Goal: Find specific page/section: Find specific page/section

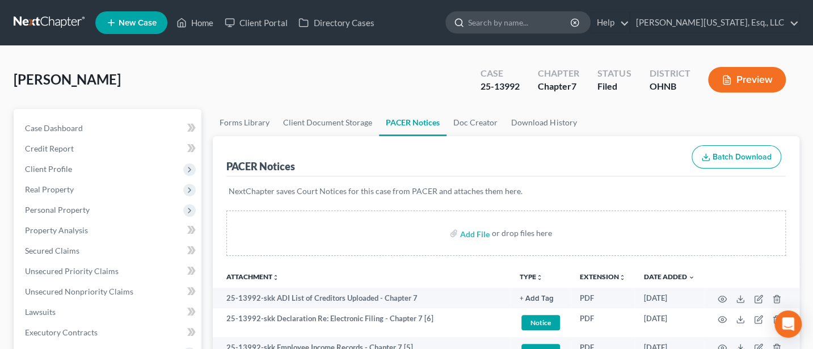
click at [535, 16] on input "search" at bounding box center [520, 22] width 104 height 21
type input "King"
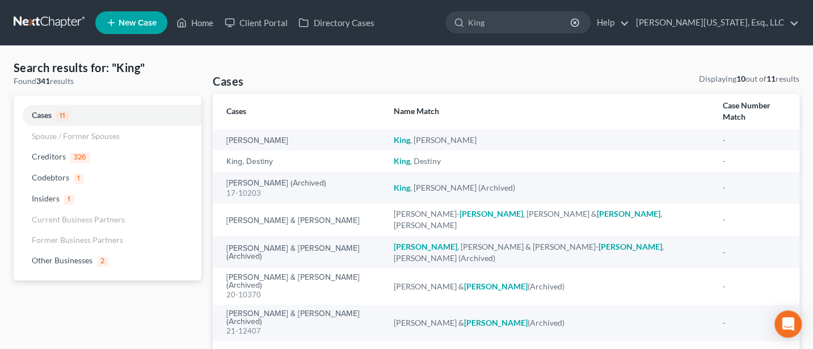
drag, startPoint x: 550, startPoint y: 16, endPoint x: 460, endPoint y: 14, distance: 89.6
click at [462, 14] on ul "New Case Home Client Portal Directory Cases King - No Result - Creditors UMB Fi…" at bounding box center [447, 22] width 704 height 29
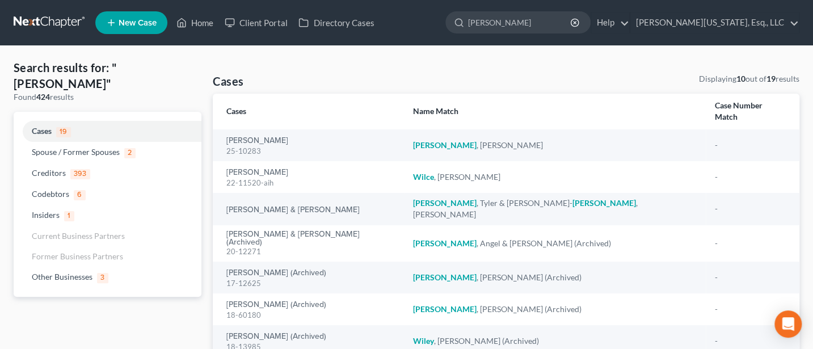
drag, startPoint x: 535, startPoint y: 23, endPoint x: 477, endPoint y: 18, distance: 58.6
click at [477, 18] on ul "New Case Home Client Portal Directory Cases King - No Result - Creditors UMB Fi…" at bounding box center [447, 22] width 704 height 29
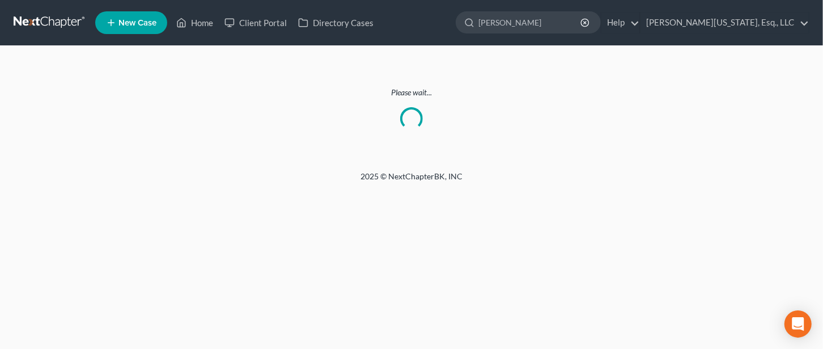
type input "[PERSON_NAME]"
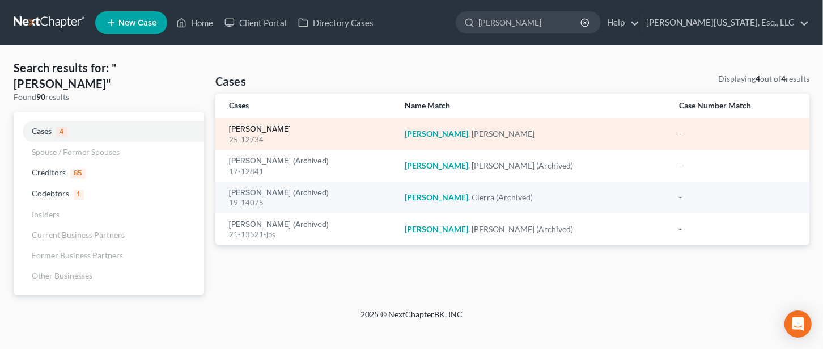
click at [264, 125] on link "[PERSON_NAME]" at bounding box center [260, 129] width 62 height 8
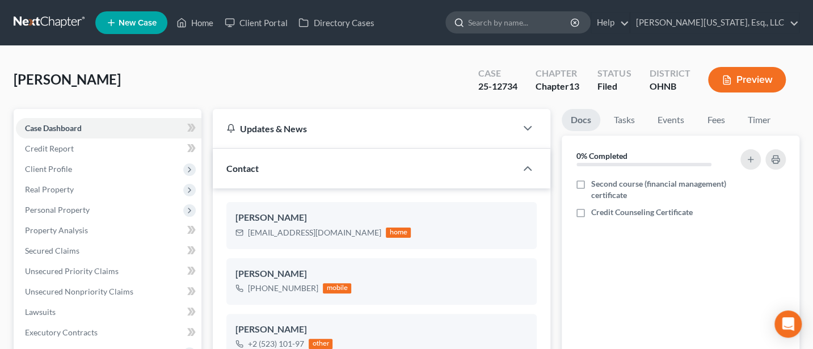
click at [535, 24] on input "search" at bounding box center [520, 22] width 104 height 21
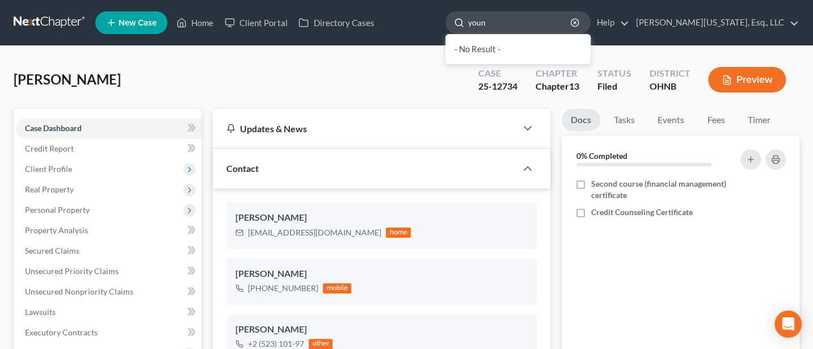
type input "young"
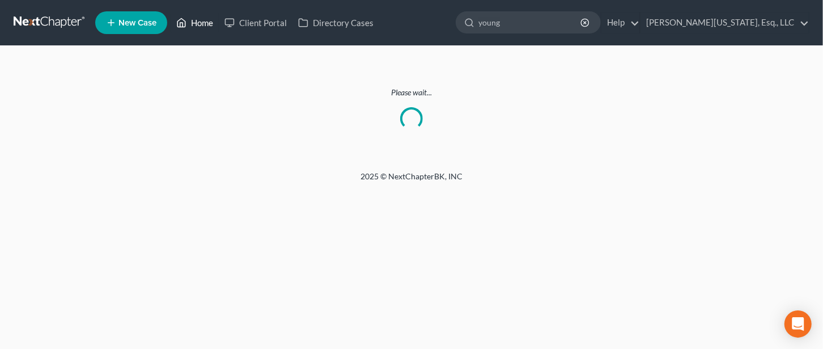
click at [195, 20] on link "Home" at bounding box center [195, 22] width 48 height 20
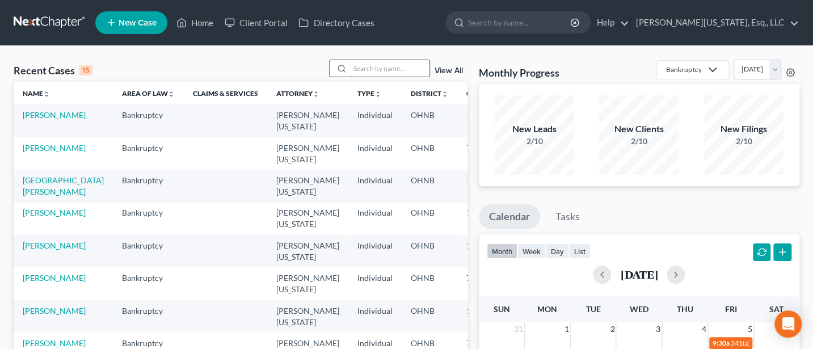
click at [361, 73] on input "search" at bounding box center [389, 68] width 79 height 16
type input "[PERSON_NAME]"
